Goal: Task Accomplishment & Management: Use online tool/utility

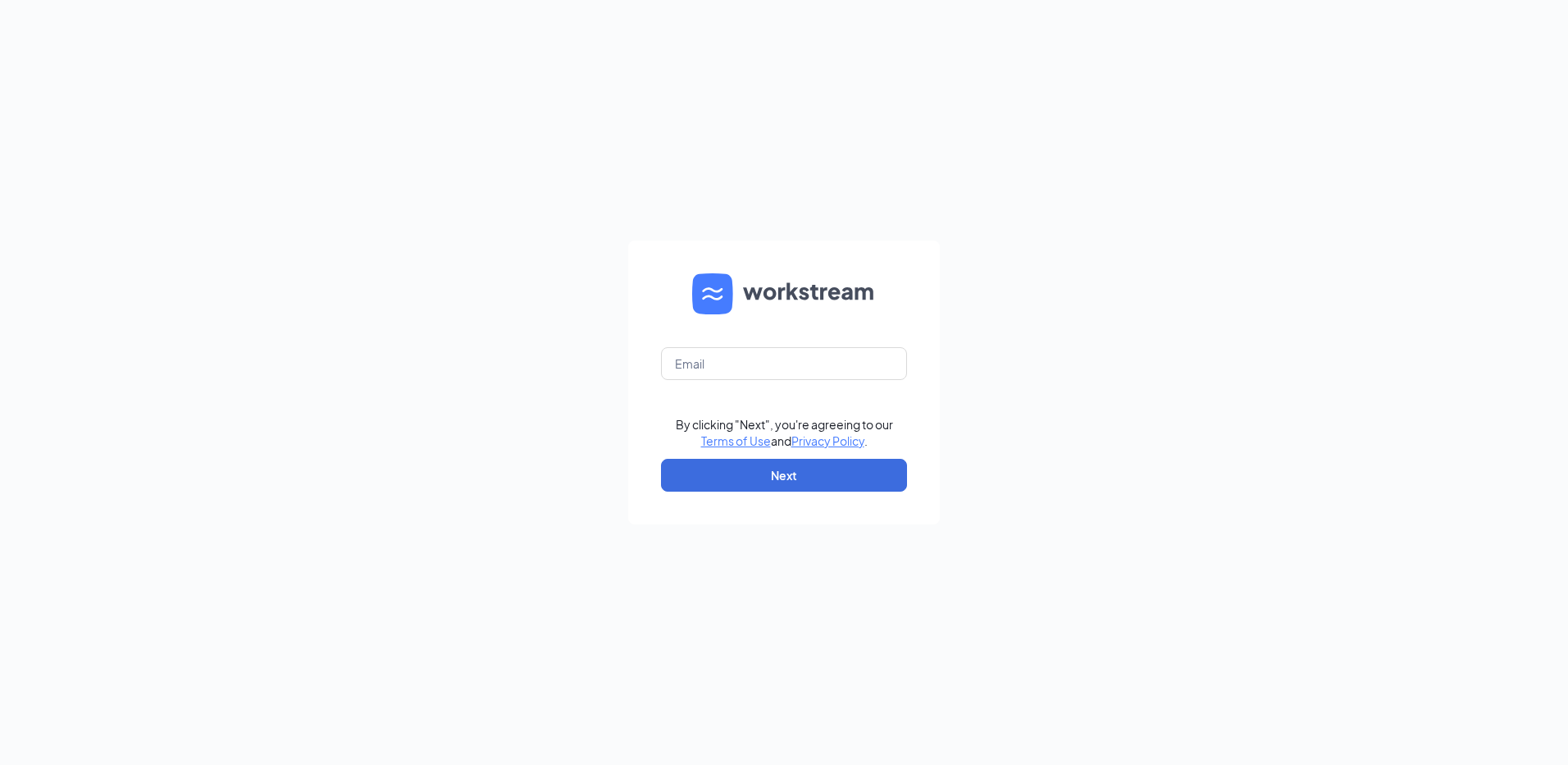
click at [753, 381] on form "By clicking "Next", you're agreeing to our Terms of Use and Privacy Policy . Ne…" at bounding box center [784, 382] width 312 height 284
click at [753, 369] on input "text" at bounding box center [784, 364] width 246 height 33
type input "stuart@acfp.com"
click at [769, 482] on button "Next" at bounding box center [784, 475] width 246 height 33
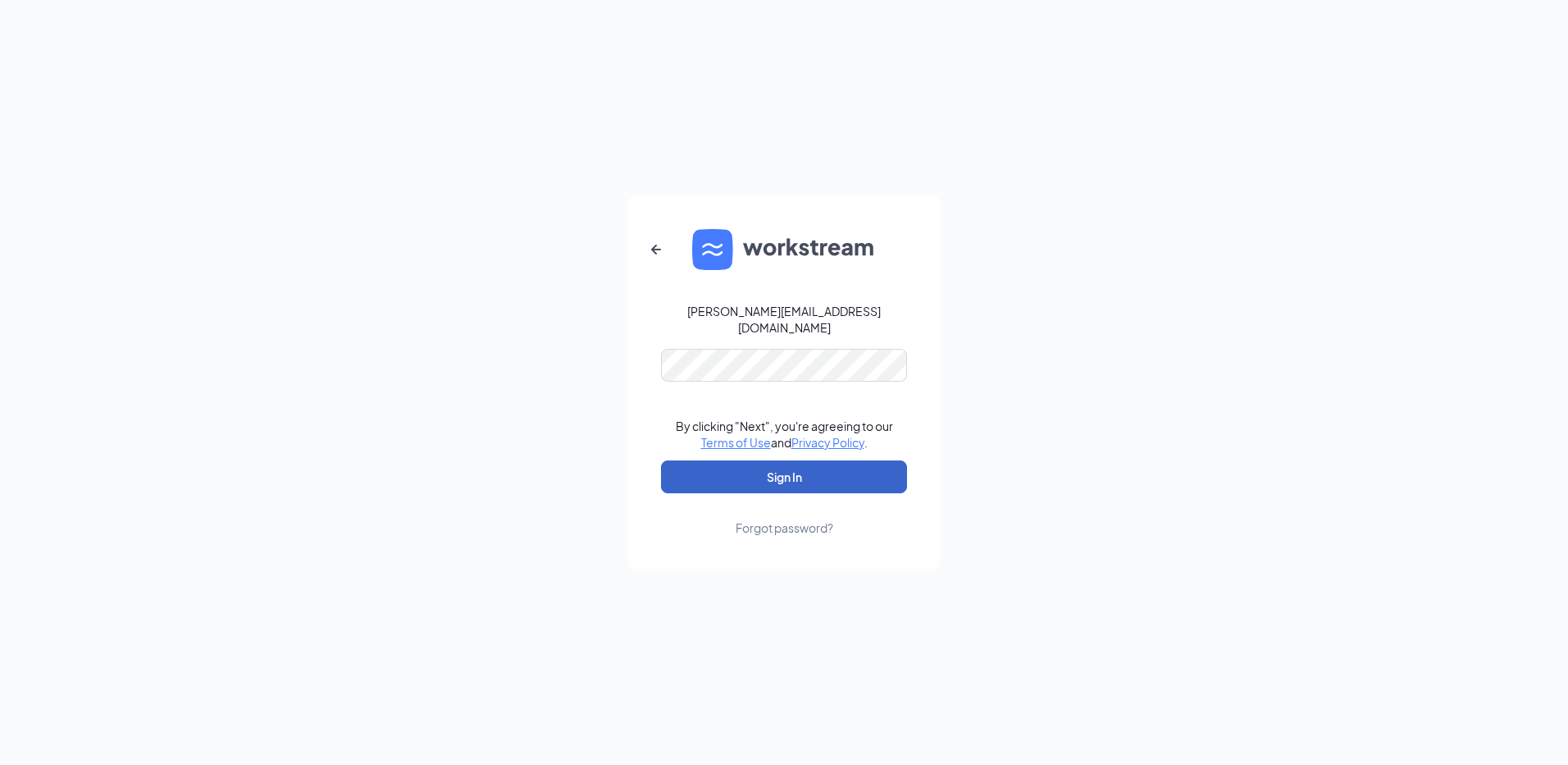
click at [722, 461] on button "Sign In" at bounding box center [784, 476] width 246 height 33
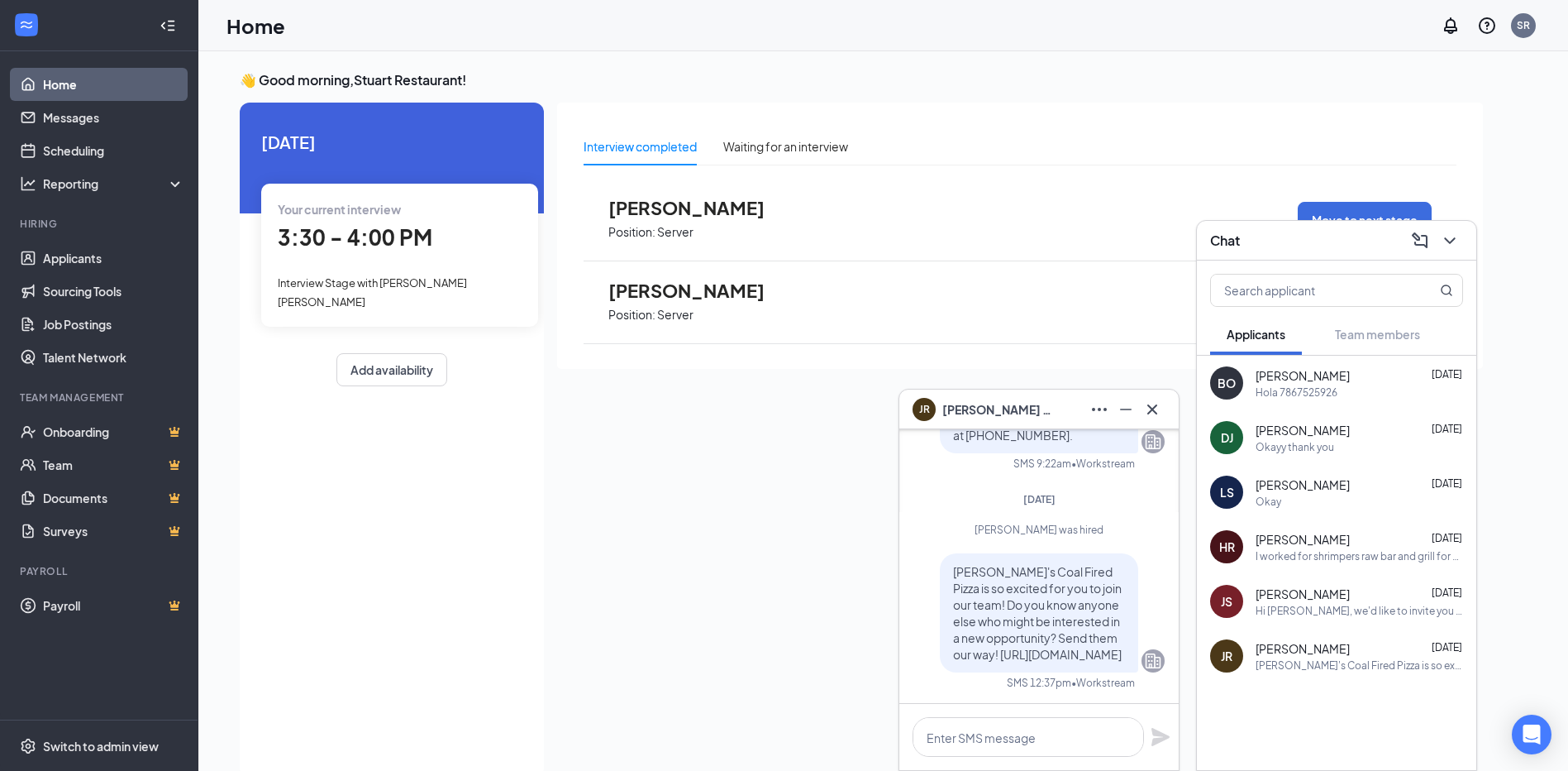
click at [386, 280] on span "Interview Stage with [PERSON_NAME] [PERSON_NAME]" at bounding box center [372, 291] width 189 height 31
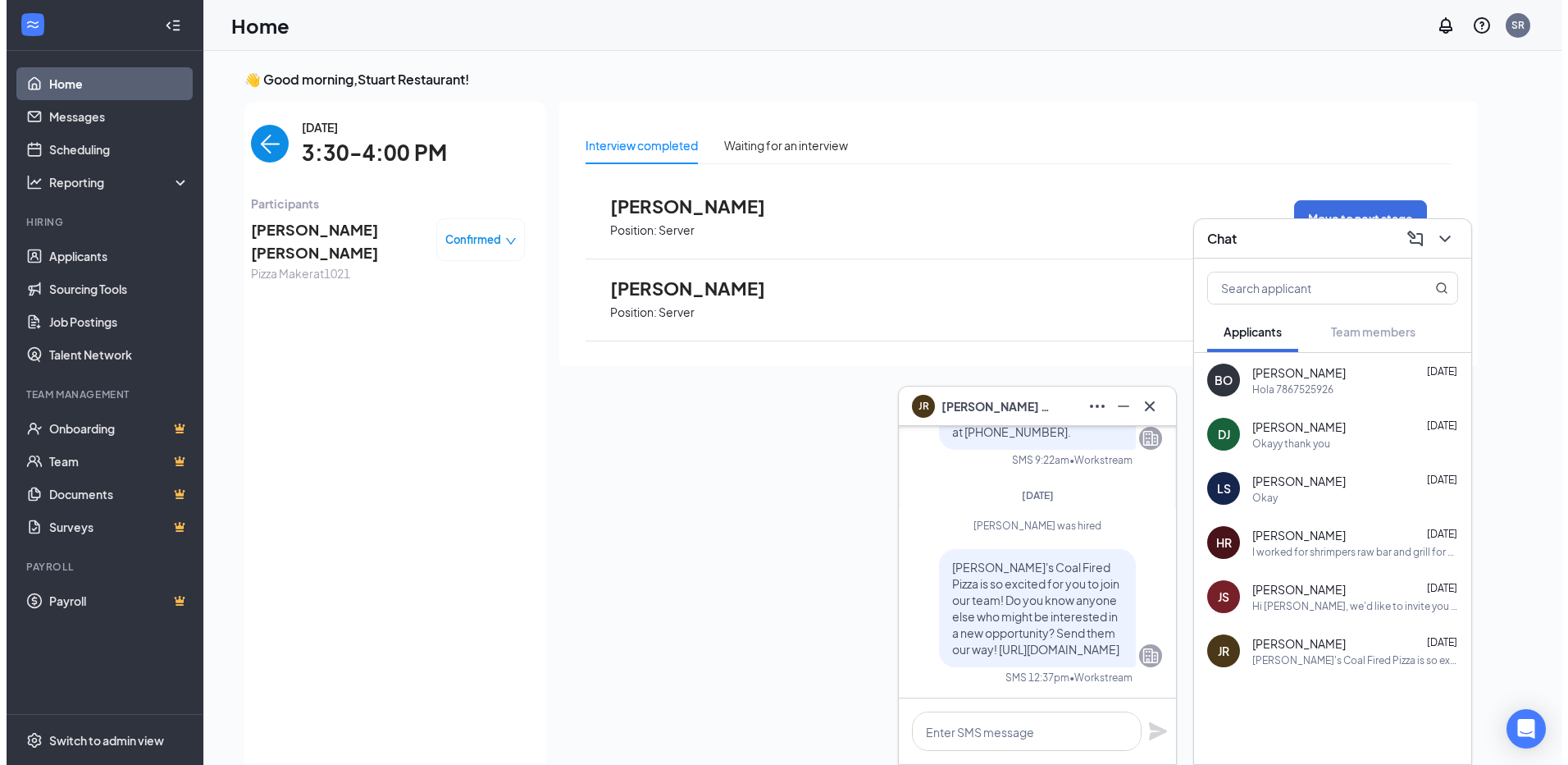
scroll to position [7, 0]
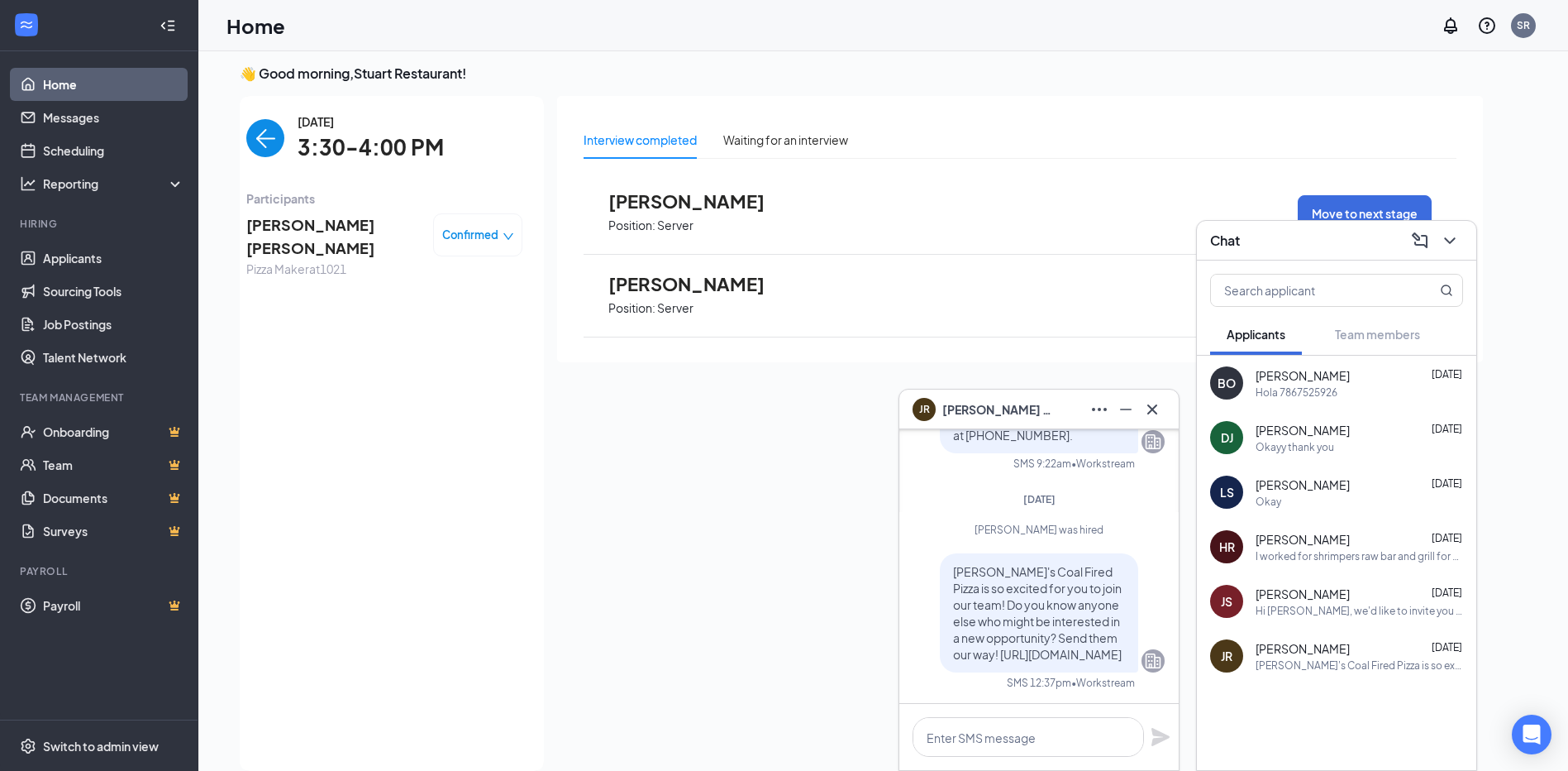
click at [303, 236] on span "[PERSON_NAME] [PERSON_NAME]" at bounding box center [333, 237] width 173 height 48
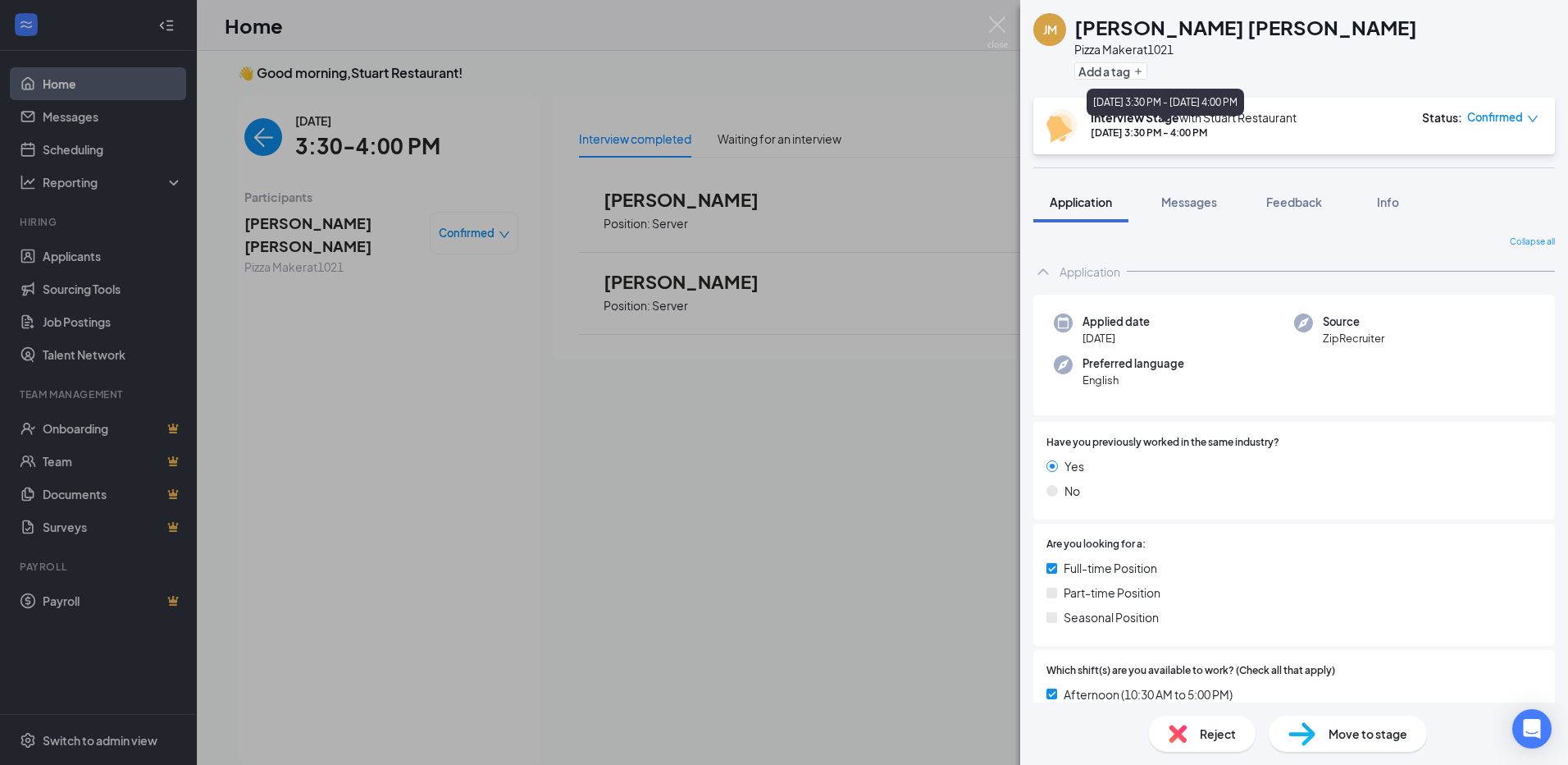
click at [1148, 134] on div "[DATE] 3:30 PM - 4:00 PM" at bounding box center [1194, 132] width 206 height 14
click at [85, 257] on div "[PERSON_NAME] [PERSON_NAME] Pizza Maker at 1021 Add a tag Interview Stage with …" at bounding box center [784, 382] width 1568 height 765
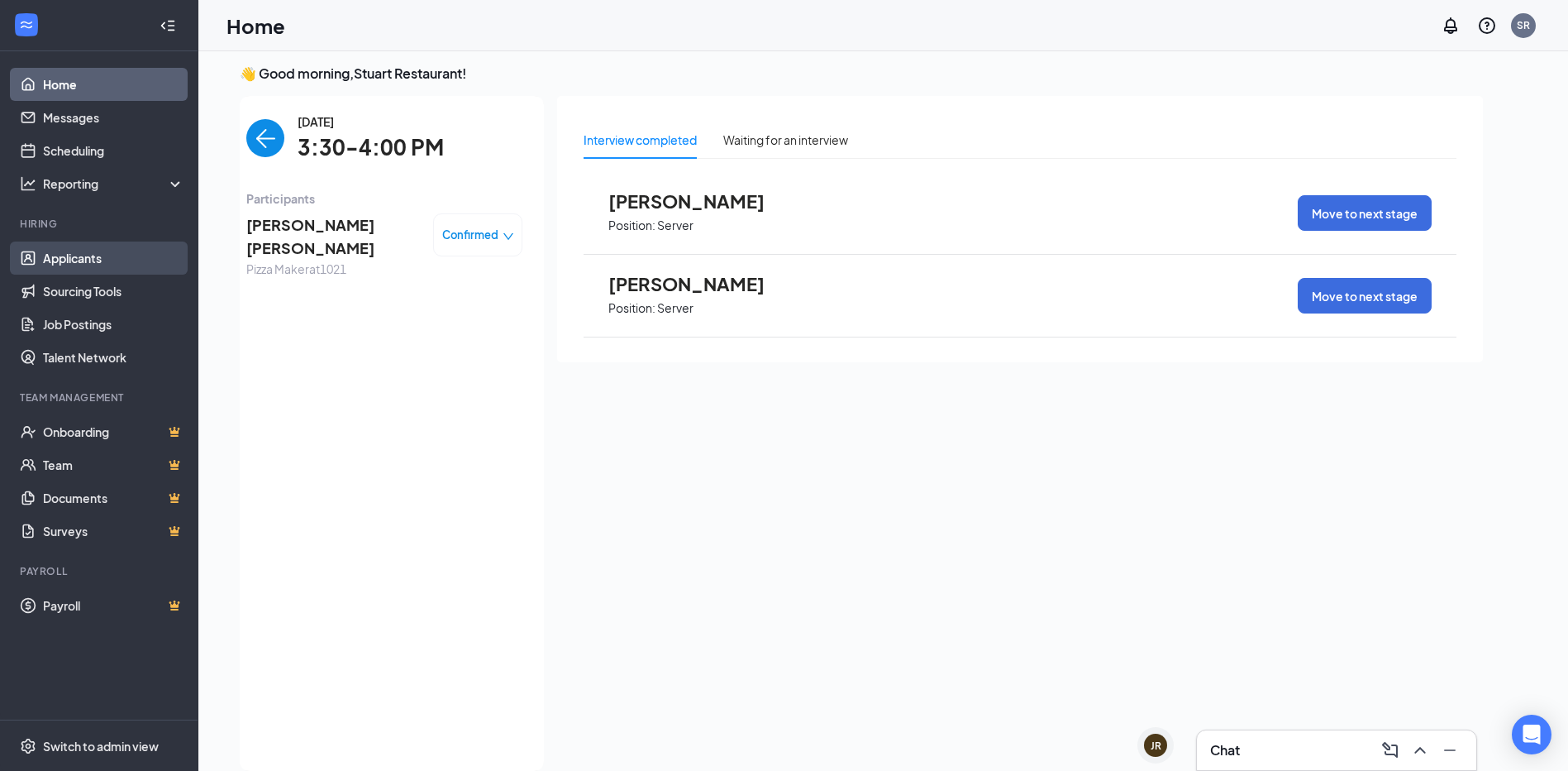
click at [86, 259] on link "Applicants" at bounding box center [113, 258] width 142 height 33
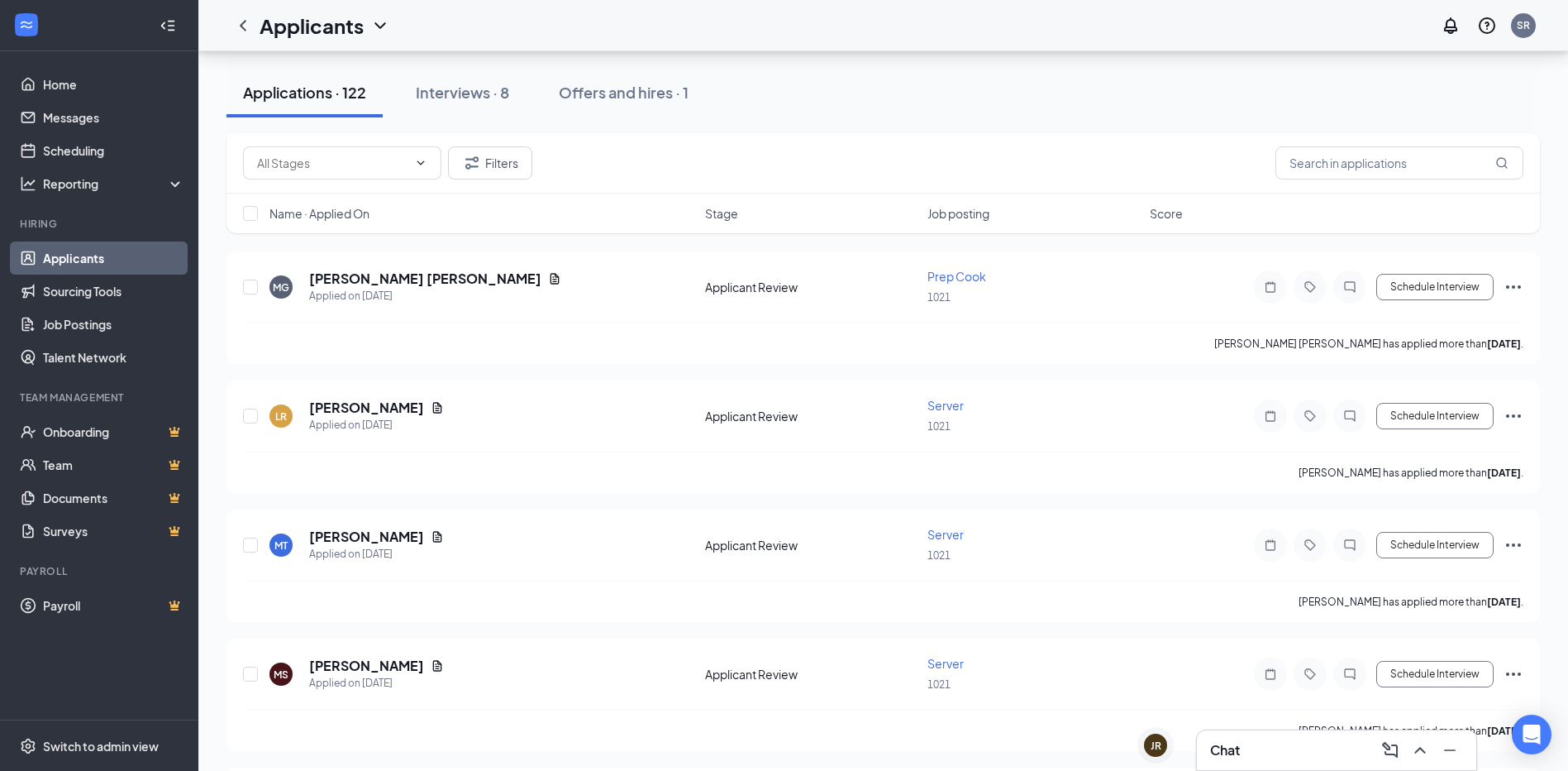
scroll to position [248, 0]
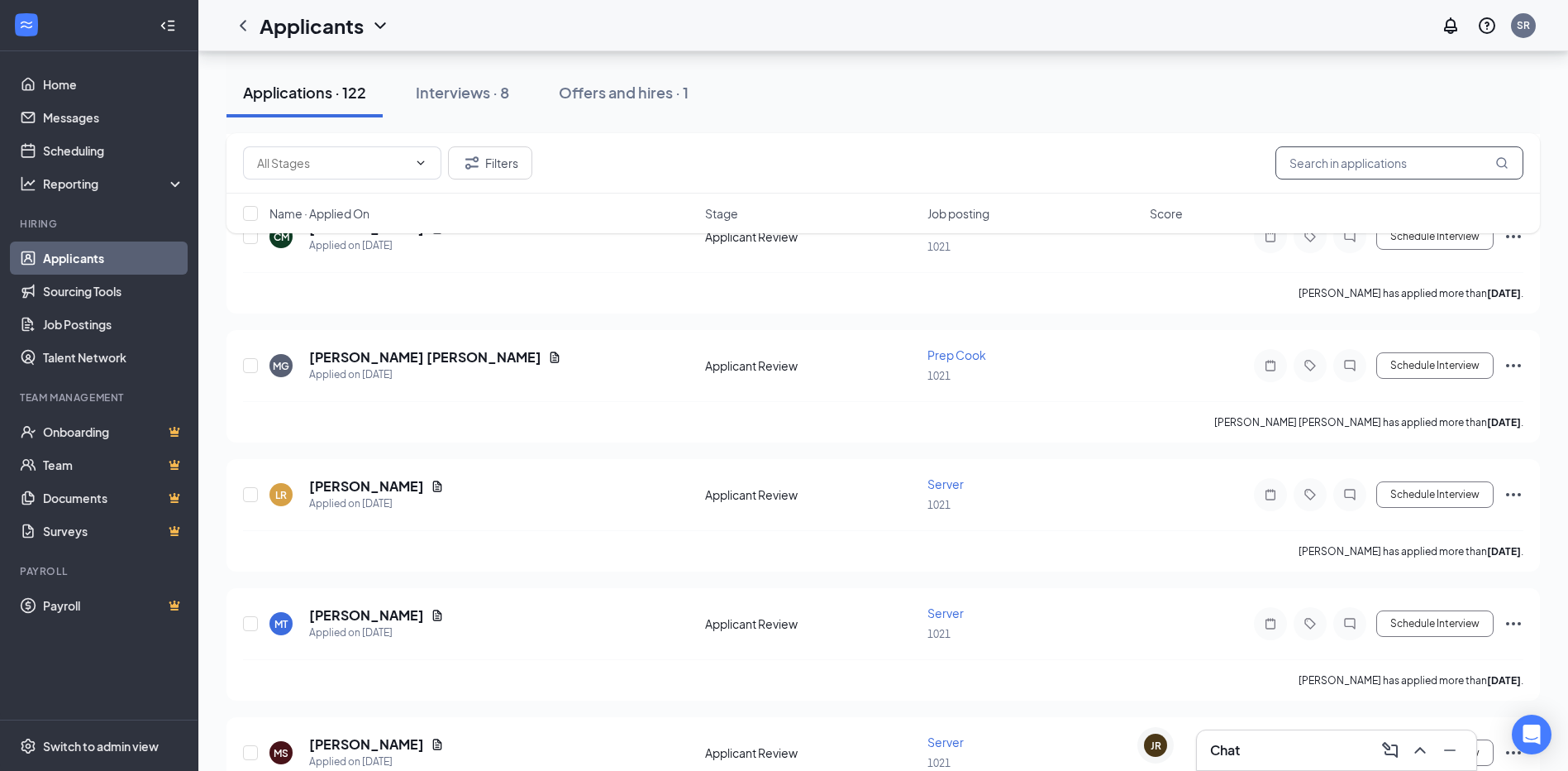
click at [1321, 168] on input "text" at bounding box center [1400, 163] width 248 height 33
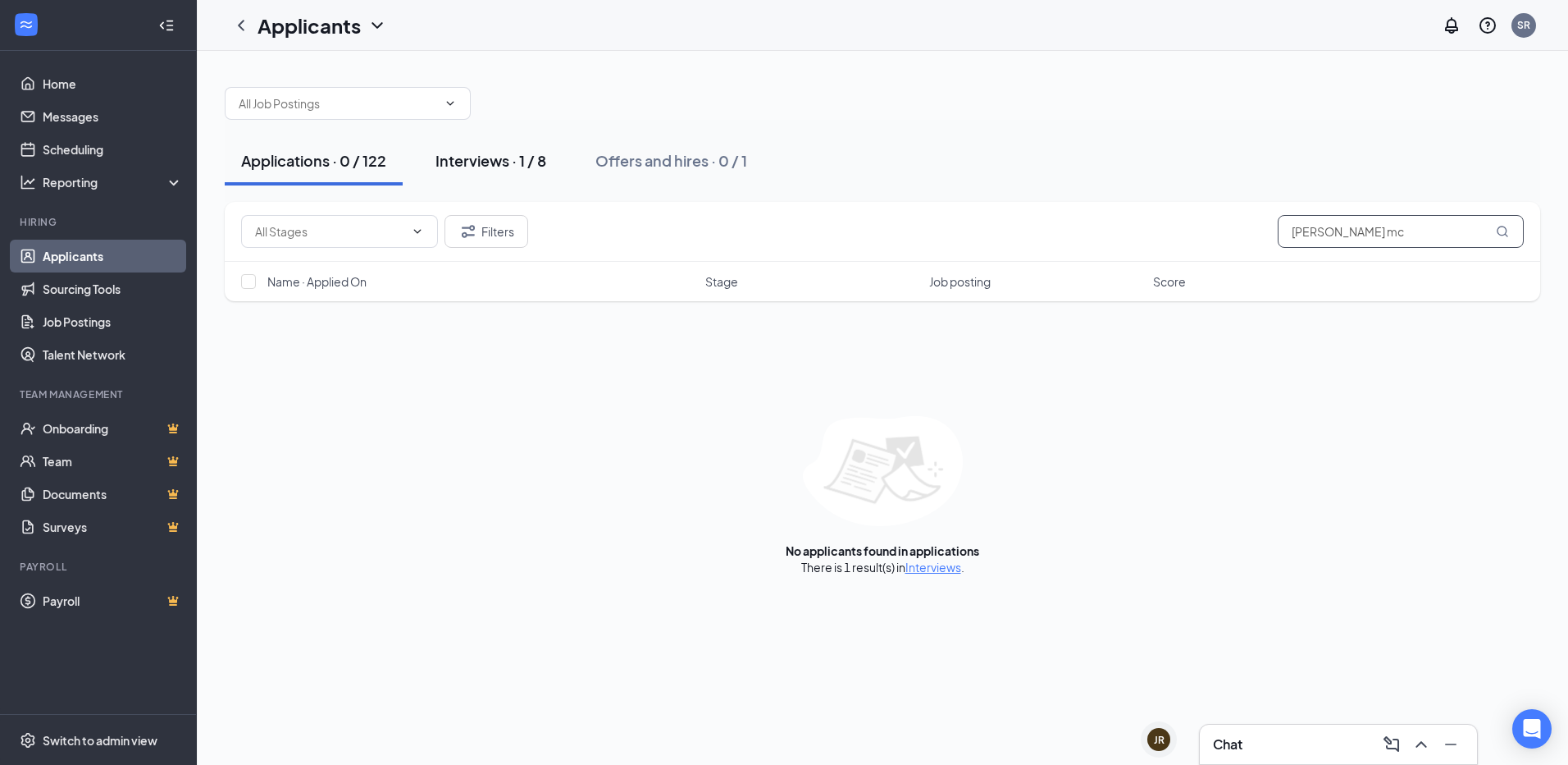
type input "[PERSON_NAME] mc"
click at [503, 157] on div "Interviews · 1 / 8" at bounding box center [490, 161] width 110 height 21
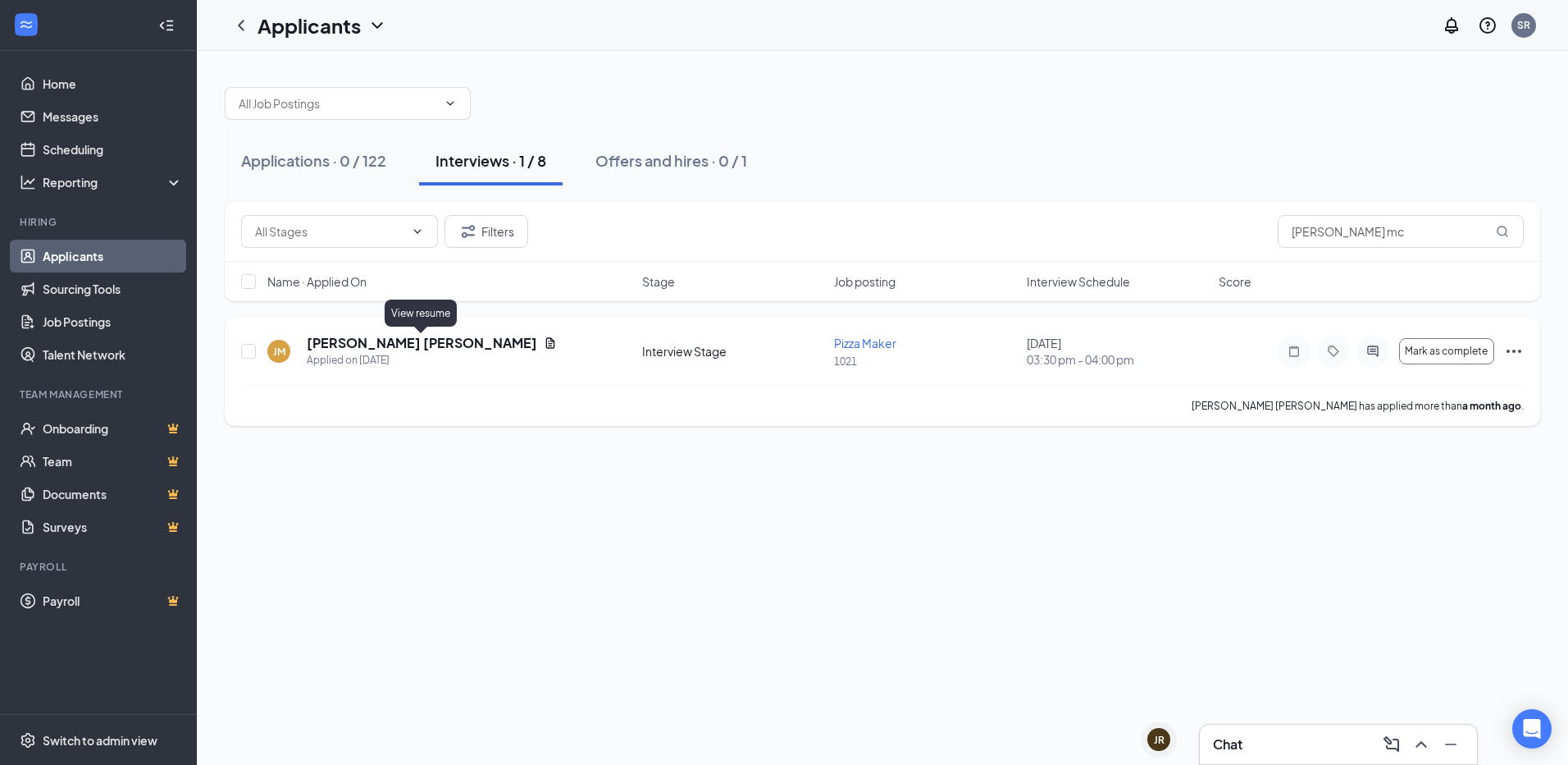
click at [547, 341] on icon "Document" at bounding box center [551, 342] width 9 height 10
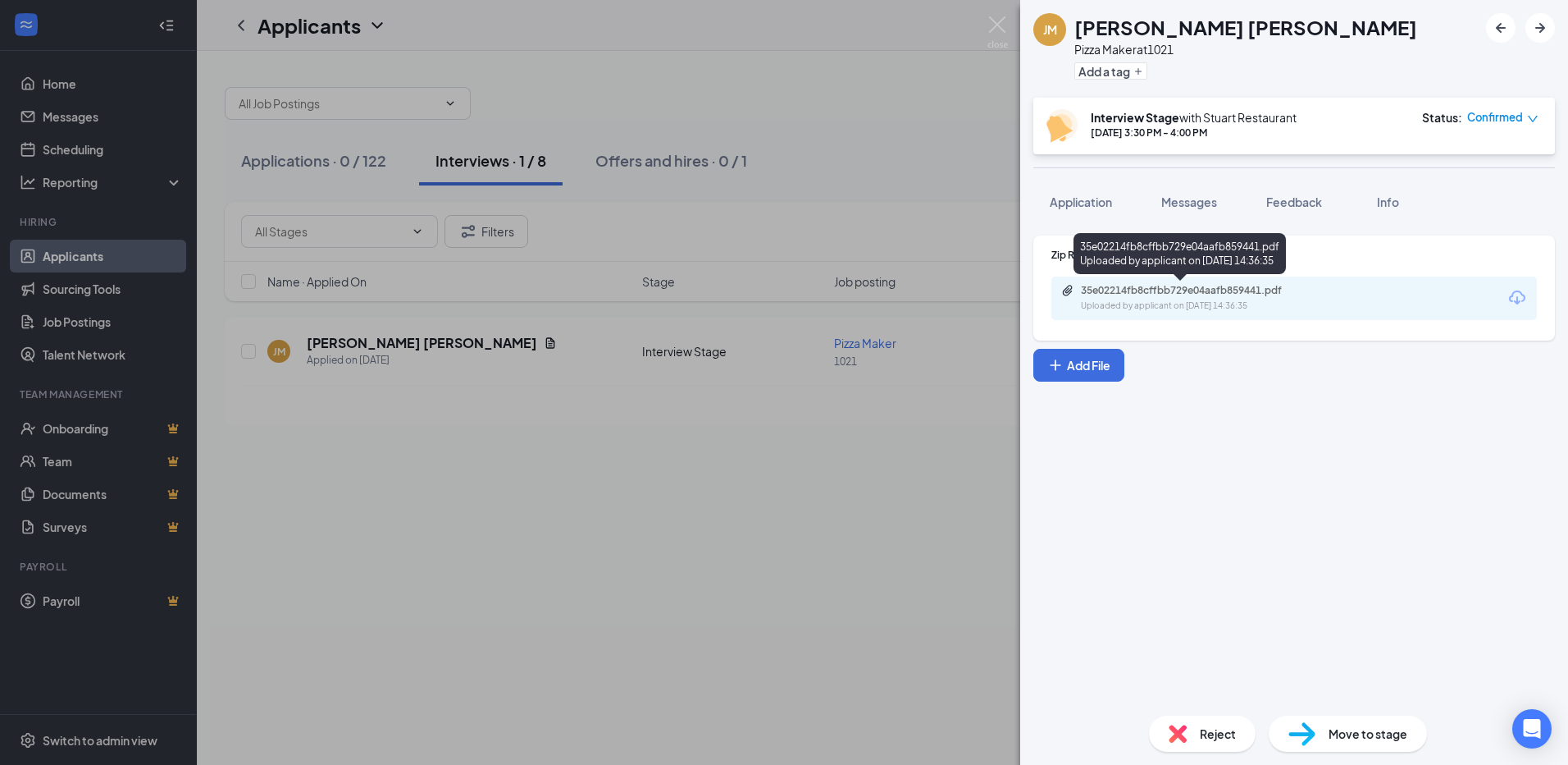
click at [1162, 292] on div "35e02214fb8cffbb729e04aafb859441.pdf" at bounding box center [1195, 291] width 229 height 13
